Goal: Contribute content

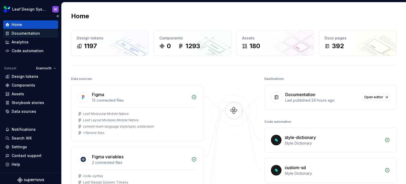
click at [17, 34] on div "Documentation" at bounding box center [26, 33] width 28 height 5
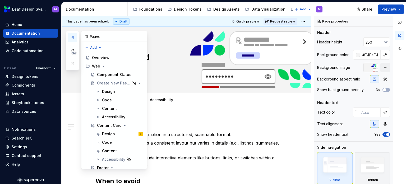
click at [78, 38] on div "43" at bounding box center [72, 50] width 13 height 39
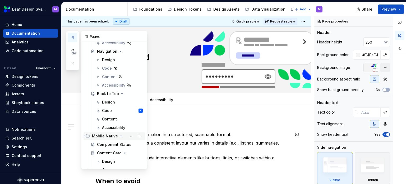
scroll to position [182, 0]
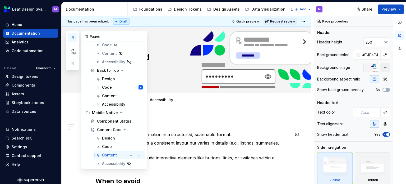
click at [107, 155] on div "Content" at bounding box center [109, 154] width 15 height 5
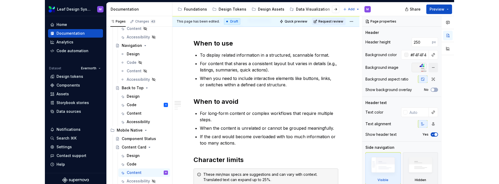
scroll to position [0, 0]
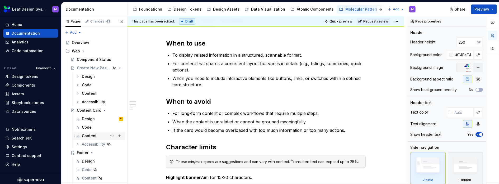
click at [93, 136] on div "Content" at bounding box center [89, 135] width 15 height 5
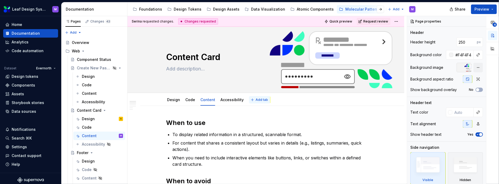
scroll to position [79, 0]
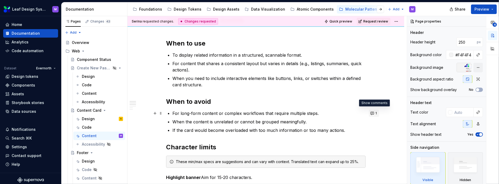
click at [371, 114] on button "1" at bounding box center [374, 112] width 10 height 7
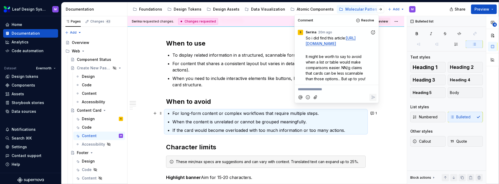
type textarea "*"
drag, startPoint x: 341, startPoint y: 72, endPoint x: 305, endPoint y: 66, distance: 36.2
click at [305, 66] on div "So i did find this article: [URL][DOMAIN_NAME] It might be worth to say to avoi…" at bounding box center [337, 58] width 80 height 46
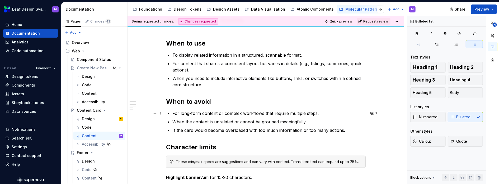
click at [344, 129] on p "If the card would become overloaded with too much information or too many actio…" at bounding box center [269, 130] width 193 height 6
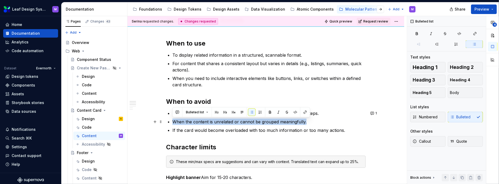
drag, startPoint x: 318, startPoint y: 123, endPoint x: 170, endPoint y: 121, distance: 148.0
copy p "When the content is unrelated or cannot be grouped meaningfully."
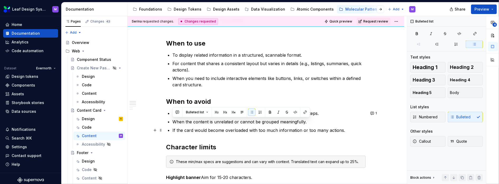
click at [348, 128] on p "If the card would become overloaded with too much information or too many actio…" at bounding box center [269, 130] width 193 height 6
paste div
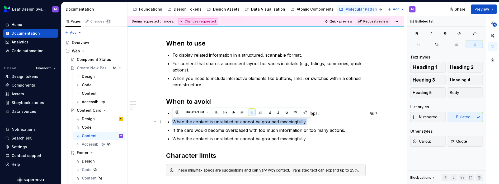
drag, startPoint x: 322, startPoint y: 121, endPoint x: 171, endPoint y: 123, distance: 151.1
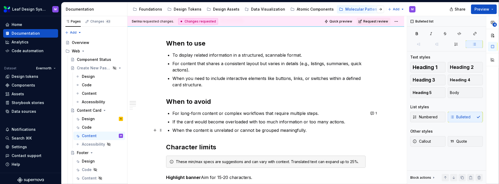
click at [309, 129] on p "When the content is unrelated or cannot be grouped meaningfully." at bounding box center [269, 130] width 193 height 6
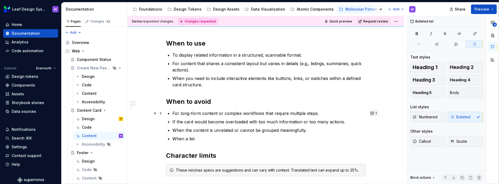
click at [370, 111] on button "1" at bounding box center [374, 112] width 10 height 7
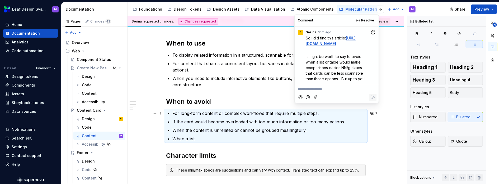
click at [231, 139] on p "When a list" at bounding box center [269, 138] width 193 height 6
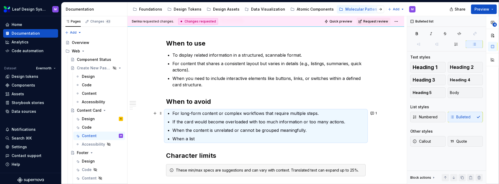
click at [231, 139] on p "When a list" at bounding box center [269, 138] width 193 height 6
click at [194, 136] on p "When a list" at bounding box center [269, 138] width 193 height 6
click at [194, 137] on p "When a list" at bounding box center [269, 138] width 193 height 6
click at [202, 138] on p "When a list" at bounding box center [269, 138] width 193 height 6
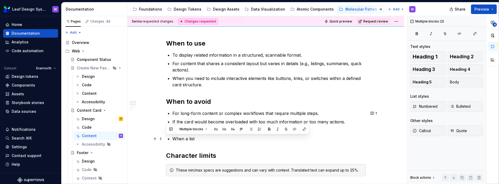
click at [202, 139] on p "When a list" at bounding box center [269, 138] width 193 height 6
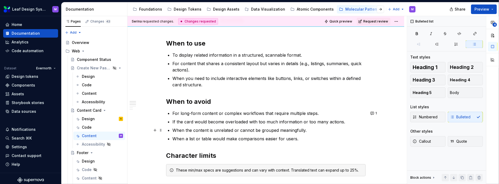
scroll to position [106, 0]
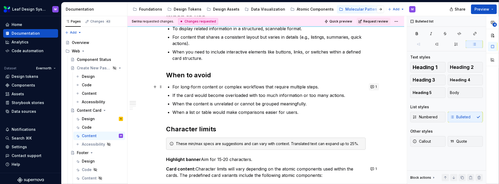
click at [370, 87] on button "1" at bounding box center [374, 86] width 10 height 7
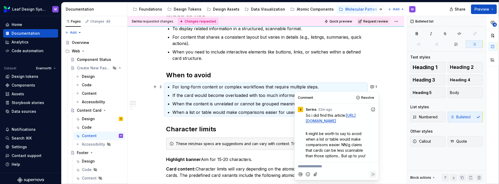
drag, startPoint x: 341, startPoint y: 124, endPoint x: 303, endPoint y: 120, distance: 39.1
click at [303, 120] on div "So i did find this article: [URL][DOMAIN_NAME] It might be worth to say to avoi…" at bounding box center [337, 135] width 80 height 46
copy link "[URL][DOMAIN_NAME]"
click at [364, 97] on span "Resolve" at bounding box center [367, 97] width 13 height 4
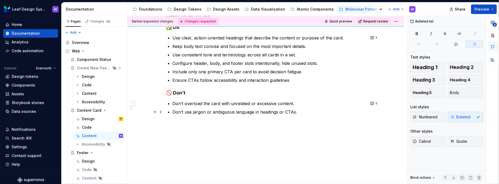
scroll to position [384, 0]
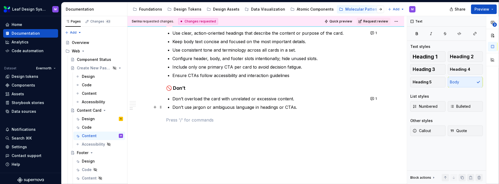
drag, startPoint x: 284, startPoint y: 132, endPoint x: 139, endPoint y: 121, distance: 145.5
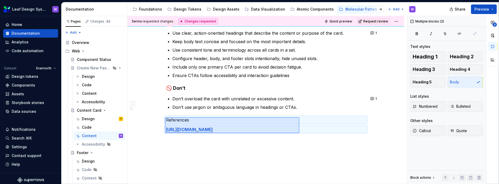
drag, startPoint x: 175, startPoint y: 120, endPoint x: 300, endPoint y: 133, distance: 125.1
click at [300, 133] on div "Serina requested changes. Changes requested Quick preview Request review Conten…" at bounding box center [268, 100] width 280 height 168
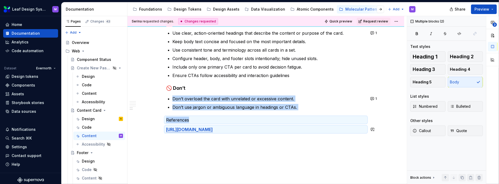
scroll to position [371, 0]
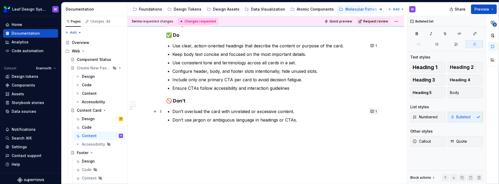
click at [370, 110] on button "1" at bounding box center [374, 111] width 10 height 7
click at [296, 110] on p "Don’t overload the card with unrelated or excessive content." at bounding box center [269, 111] width 193 height 6
click at [221, 110] on p "Don’t overload the card with unrelated or excessive content." at bounding box center [269, 111] width 193 height 6
click at [210, 109] on p "Don’t overload the cards with unrelated or excessive content." at bounding box center [269, 111] width 193 height 6
click at [374, 110] on button "1" at bounding box center [374, 111] width 10 height 7
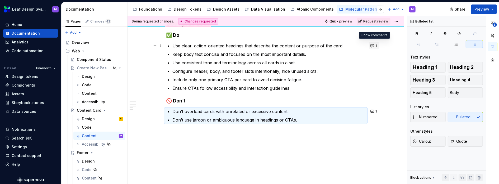
click at [374, 44] on button "1" at bounding box center [374, 45] width 10 height 7
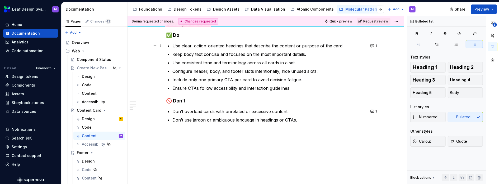
click at [250, 61] on p "Use consistent tone and terminology across all cards in a set." at bounding box center [269, 62] width 193 height 6
click at [313, 53] on p "Keep body text concise and focused on the most important details." at bounding box center [269, 54] width 193 height 6
click at [374, 45] on button "1" at bounding box center [374, 45] width 10 height 7
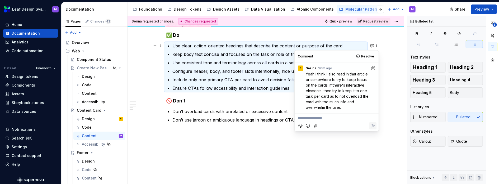
click at [253, 60] on p "Use consistent tone and terminology across all cards in a set." at bounding box center [269, 62] width 193 height 6
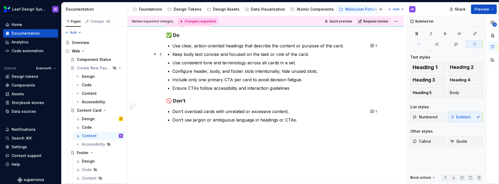
click at [324, 54] on p "Keep body text concise and focused on the task or role of the card." at bounding box center [269, 54] width 193 height 6
drag, startPoint x: 324, startPoint y: 54, endPoint x: 263, endPoint y: 55, distance: 60.8
click at [263, 55] on p "Keep body text concise and focused on the task or role of the card." at bounding box center [269, 54] width 193 height 6
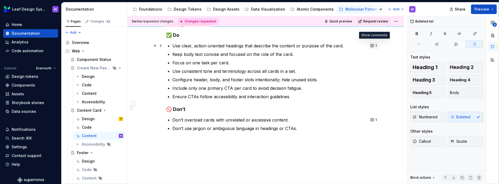
click at [371, 43] on button "1" at bounding box center [374, 45] width 10 height 7
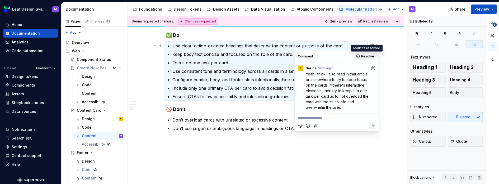
click at [367, 56] on span "Resolve" at bounding box center [367, 56] width 13 height 4
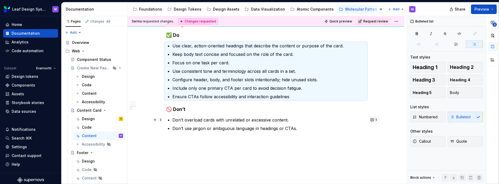
click at [374, 119] on button "1" at bounding box center [374, 119] width 10 height 7
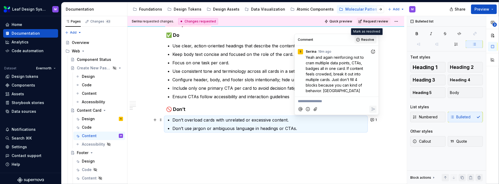
click at [362, 40] on button "Resolve" at bounding box center [366, 39] width 22 height 7
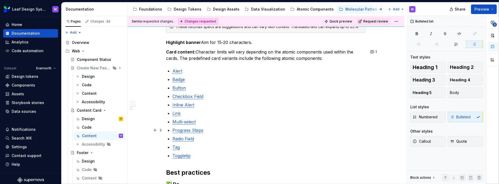
scroll to position [213, 0]
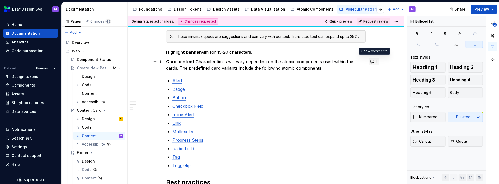
click at [371, 61] on button "1" at bounding box center [374, 61] width 10 height 7
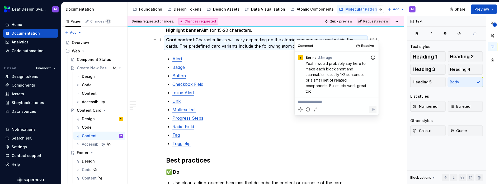
scroll to position [239, 0]
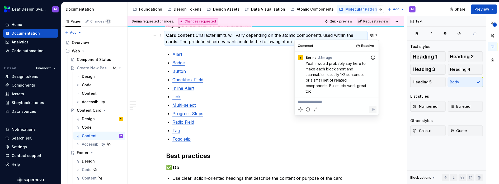
click at [279, 41] on p "Card content: Character limits will vary depending on the atomic components use…" at bounding box center [266, 38] width 200 height 13
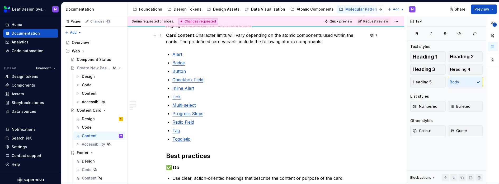
click at [331, 43] on p "Card content: Character limits will vary depending on the atomic components use…" at bounding box center [266, 38] width 200 height 13
click at [181, 41] on p "Card content: Character limits will vary depending on the atomic components use…" at bounding box center [266, 38] width 200 height 13
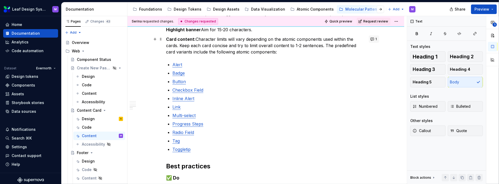
click at [375, 40] on button "1" at bounding box center [374, 38] width 10 height 7
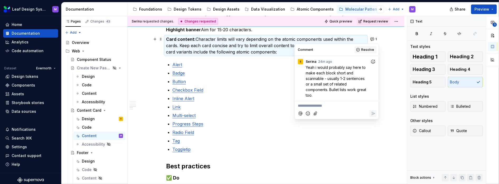
click at [364, 51] on span "Resolve" at bounding box center [367, 50] width 13 height 4
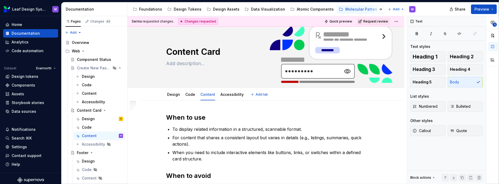
scroll to position [0, 0]
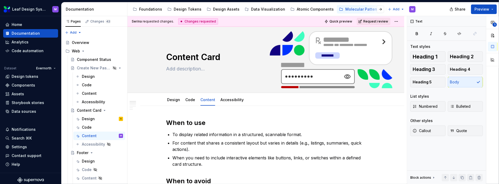
click at [381, 21] on span "Request review" at bounding box center [376, 21] width 25 height 4
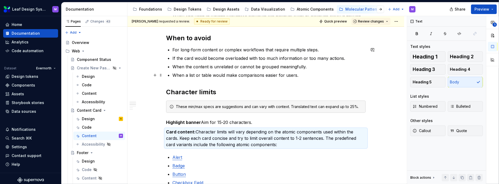
scroll to position [159, 0]
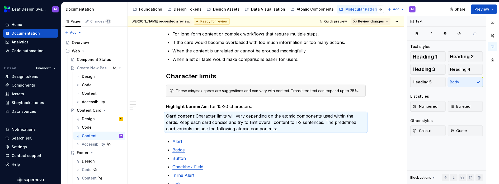
type textarea "*"
click at [406, 9] on button "Preview" at bounding box center [484, 9] width 26 height 10
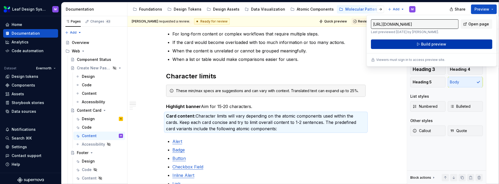
click at [406, 43] on button "Build preview" at bounding box center [432, 44] width 122 height 10
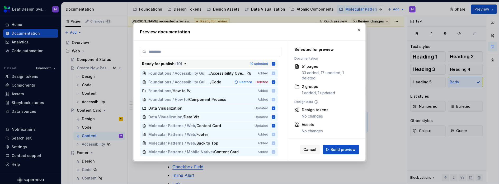
click at [271, 62] on div "10 selected" at bounding box center [263, 63] width 26 height 5
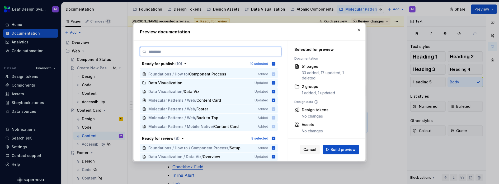
scroll to position [0, 0]
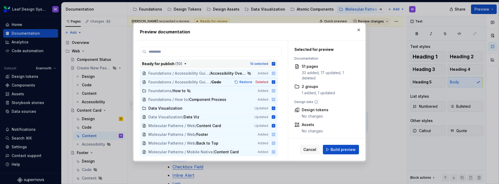
click at [274, 64] on icon "button" at bounding box center [273, 63] width 3 height 3
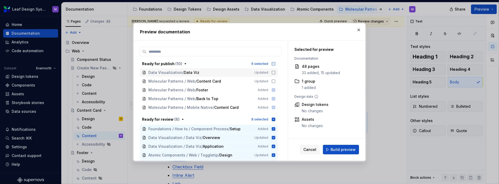
scroll to position [53, 0]
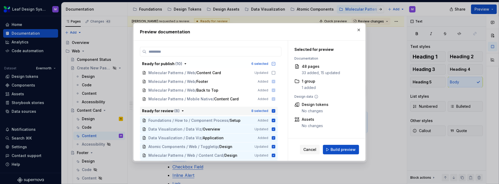
click at [275, 111] on icon "button" at bounding box center [273, 110] width 3 height 3
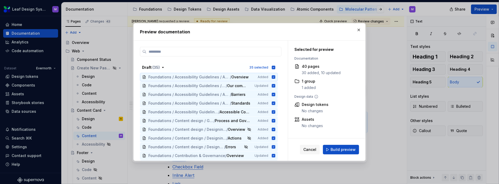
scroll to position [159, 0]
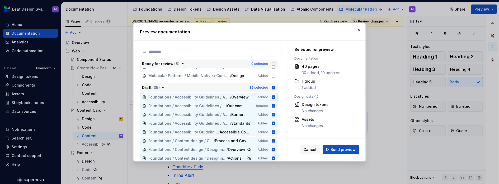
click at [272, 85] on icon "button" at bounding box center [274, 87] width 4 height 4
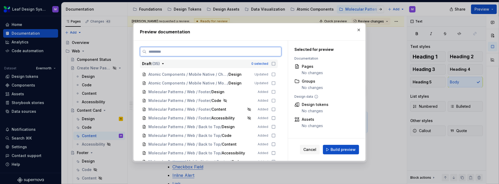
scroll to position [396, 0]
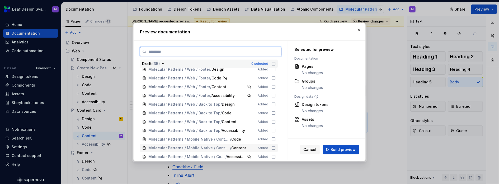
click at [271, 147] on div "Molecular Patterns / Mobile Native / Content Card / Content Added" at bounding box center [209, 147] width 138 height 8
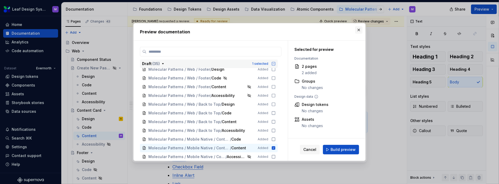
click at [359, 31] on button "button" at bounding box center [358, 29] width 7 height 7
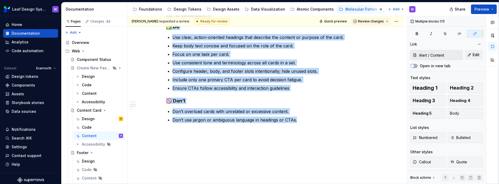
scroll to position [0, 0]
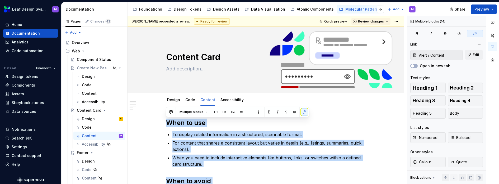
drag, startPoint x: 309, startPoint y: 120, endPoint x: 120, endPoint y: -20, distance: 235.7
click at [120, 0] on html "Leaf Design System M Home Documentation Analytics Code automation Dataset Evern…" at bounding box center [249, 92] width 499 height 184
copy div "When to use To display related information in a structured, scannable format. F…"
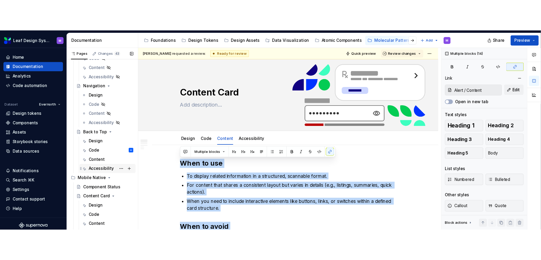
scroll to position [149, 0]
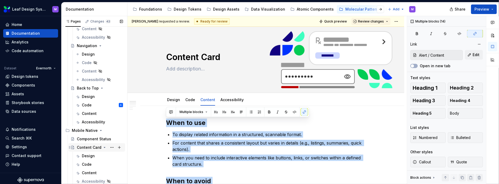
type input "Alert / Content/ Content specs"
click at [91, 171] on div "Content" at bounding box center [89, 172] width 15 height 5
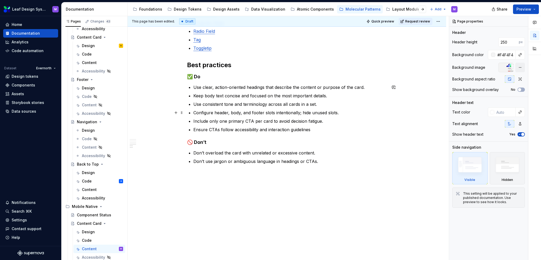
scroll to position [322, 0]
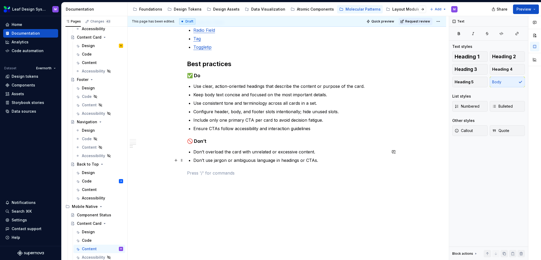
type textarea "*"
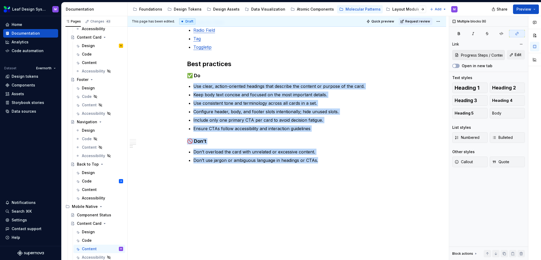
type input "Alert / Content/ Content specs"
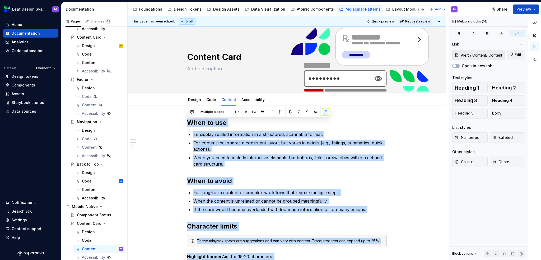
drag, startPoint x: 325, startPoint y: 163, endPoint x: 160, endPoint y: -32, distance: 255.8
click at [160, 0] on html "Leaf Design System M Home Documentation Analytics Code automation Dataset Evern…" at bounding box center [270, 130] width 541 height 260
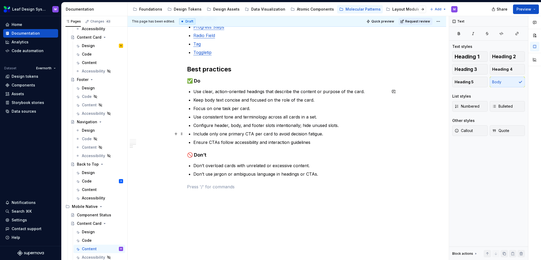
scroll to position [346, 0]
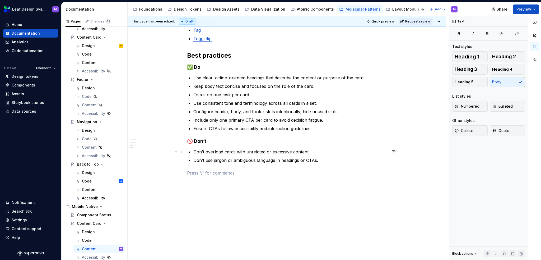
click at [373, 149] on p "Don’t overload cards with unrelated or excessive content." at bounding box center [289, 151] width 193 height 6
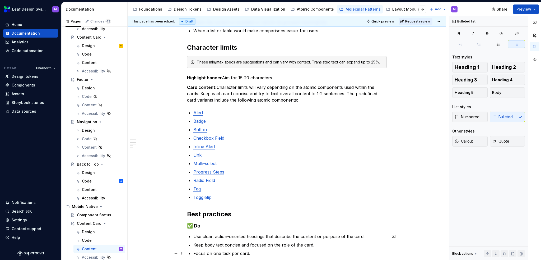
scroll to position [0, 0]
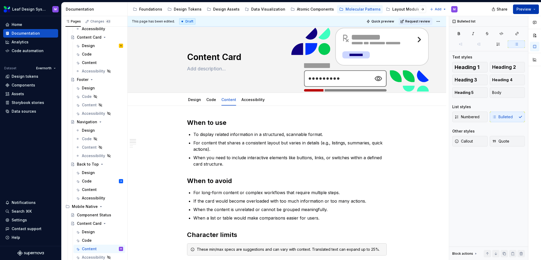
click at [406, 11] on span "Preview" at bounding box center [524, 9] width 15 height 5
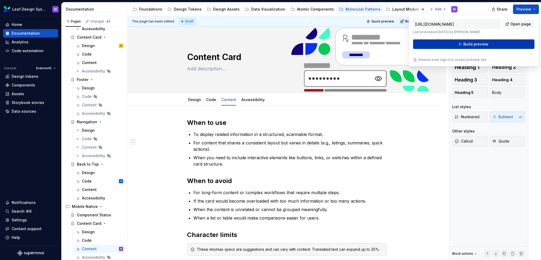
click at [406, 43] on button "Build preview" at bounding box center [474, 44] width 122 height 10
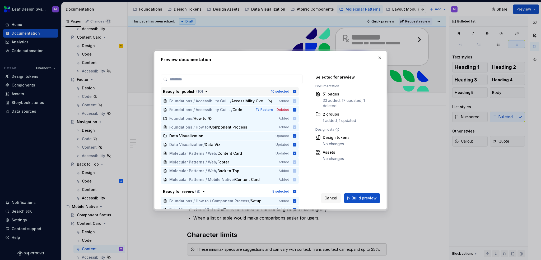
click at [296, 90] on icon "button" at bounding box center [294, 91] width 3 height 3
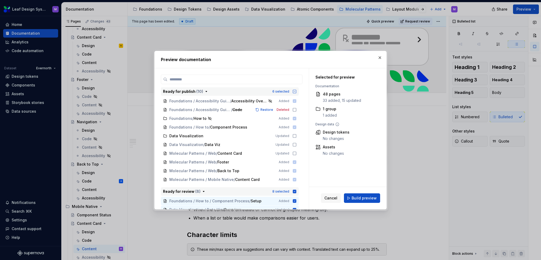
click at [294, 183] on icon "button" at bounding box center [294, 190] width 3 height 3
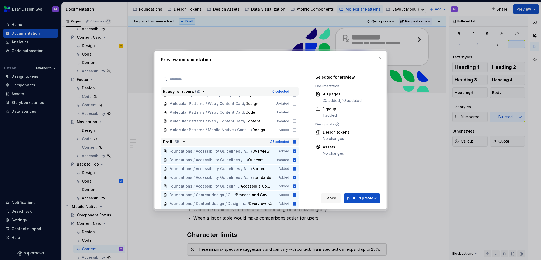
click at [295, 141] on icon "button" at bounding box center [294, 141] width 4 height 4
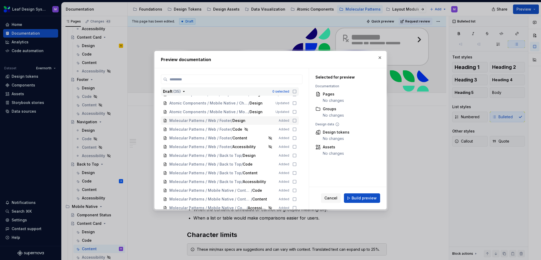
scroll to position [375, 0]
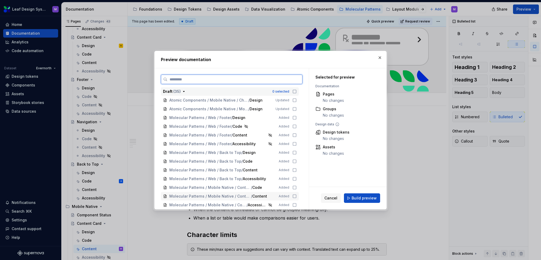
click at [292, 183] on div "Molecular Patterns / Mobile Native / Content Card / Content Added" at bounding box center [230, 196] width 138 height 8
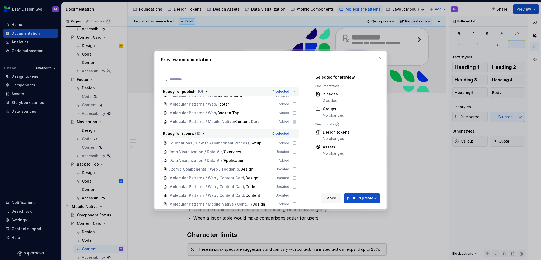
scroll to position [84, 0]
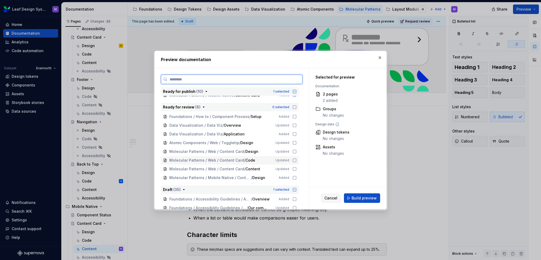
click at [294, 161] on icon at bounding box center [294, 160] width 4 height 4
click at [294, 161] on icon at bounding box center [294, 159] width 3 height 3
click at [295, 167] on icon at bounding box center [294, 168] width 3 height 3
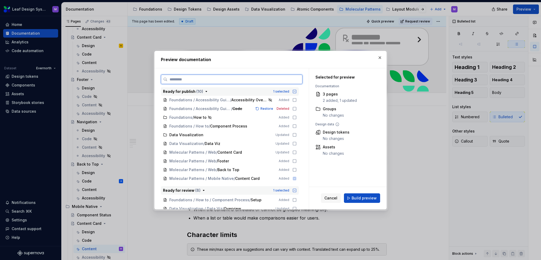
scroll to position [0, 0]
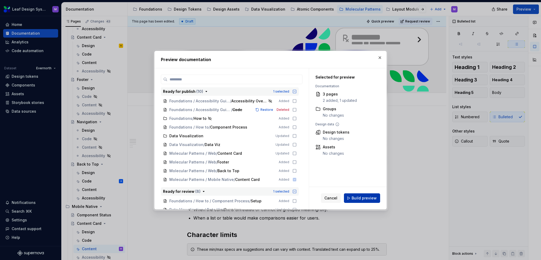
click at [353, 183] on span "Build preview" at bounding box center [364, 197] width 25 height 5
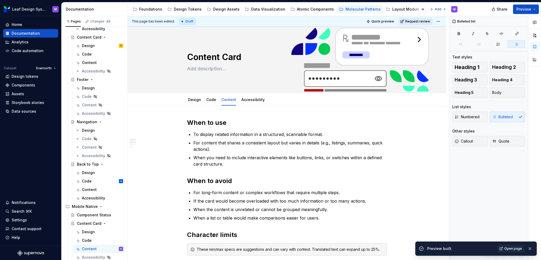
click at [406, 20] on span "Request review" at bounding box center [417, 21] width 25 height 4
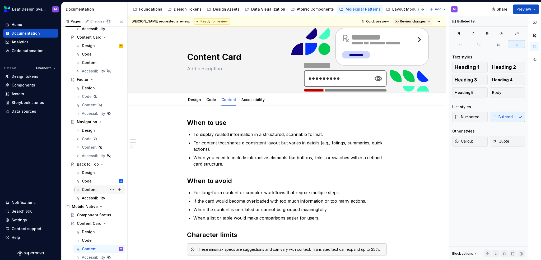
click at [97, 183] on div "Content" at bounding box center [102, 189] width 41 height 7
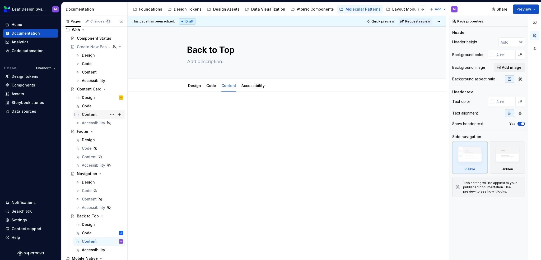
scroll to position [20, 0]
click at [95, 113] on div "Content" at bounding box center [89, 115] width 15 height 5
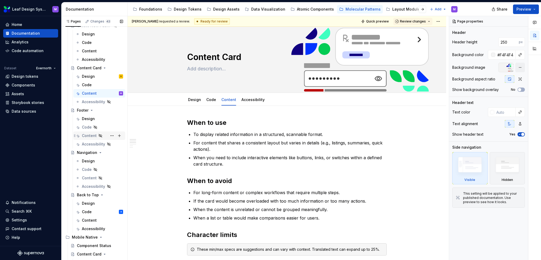
scroll to position [73, 0]
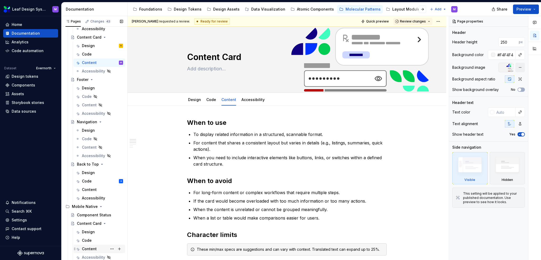
click at [90, 183] on div "Content" at bounding box center [89, 248] width 15 height 5
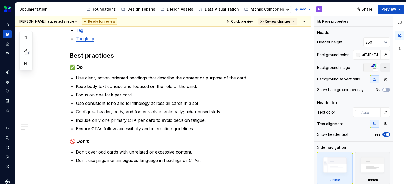
scroll to position [364, 0]
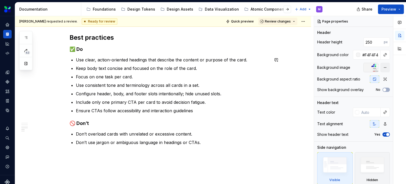
type textarea "*"
